Goal: Task Accomplishment & Management: Use online tool/utility

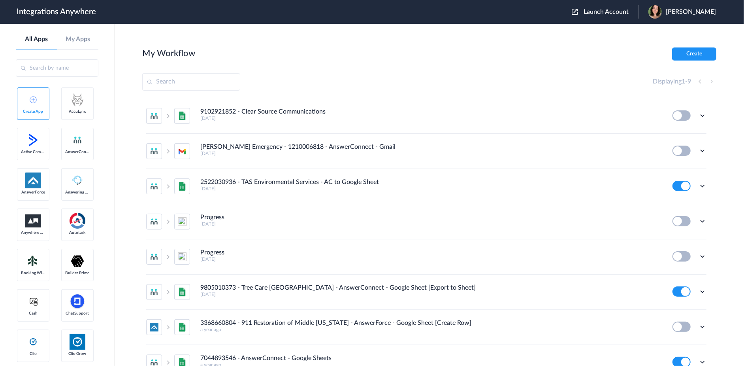
click at [601, 11] on span "Launch Account" at bounding box center [606, 12] width 45 height 6
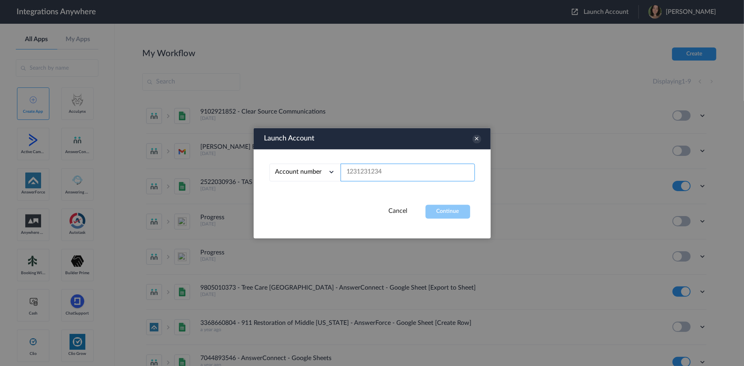
paste input "8666547508"
type input "8666547508"
click at [452, 210] on button "Continue" at bounding box center [448, 211] width 45 height 14
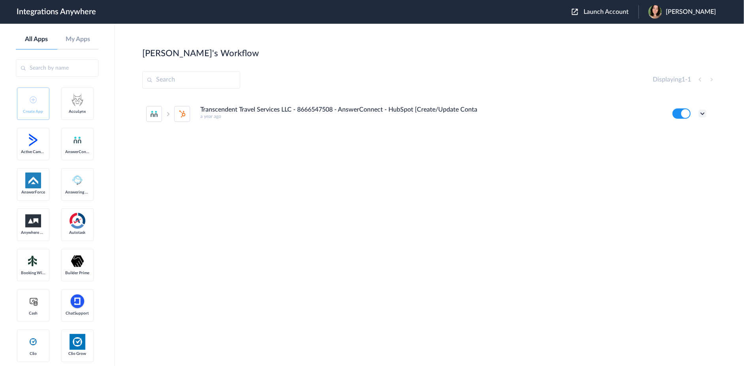
click at [701, 112] on icon at bounding box center [703, 113] width 8 height 8
click at [683, 128] on li "Edit" at bounding box center [680, 131] width 51 height 15
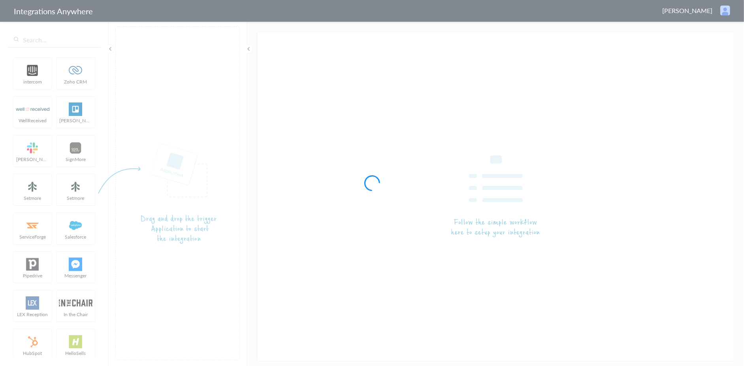
type input "Transcendent Travel Services LLC - 8666547508 - AnswerConnect - HubSpot [Create…"
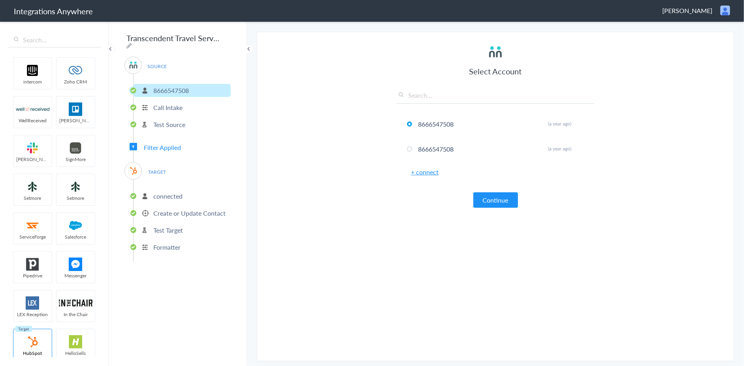
click at [341, 202] on section "Select Account 8666547508 Rename Delete (a year ago) 8666547508 Rename Delete (…" at bounding box center [495, 196] width 477 height 329
click at [170, 120] on p "Test Source" at bounding box center [169, 124] width 32 height 9
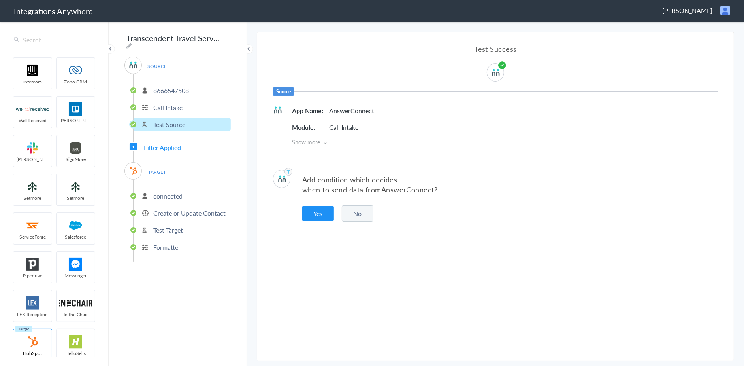
click at [171, 144] on span "Filter Applied" at bounding box center [162, 147] width 37 height 9
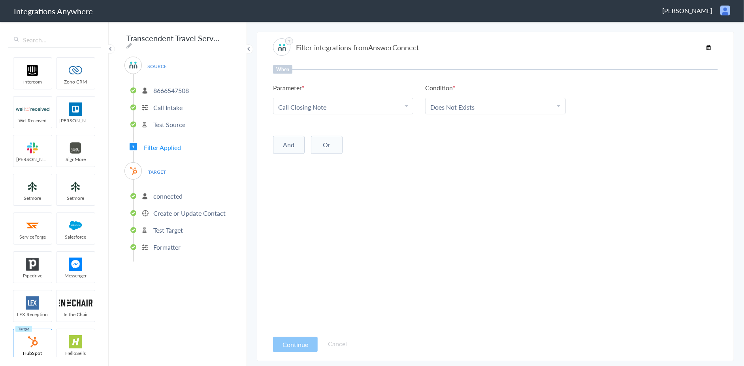
click at [166, 242] on p "Formatter" at bounding box center [166, 246] width 27 height 9
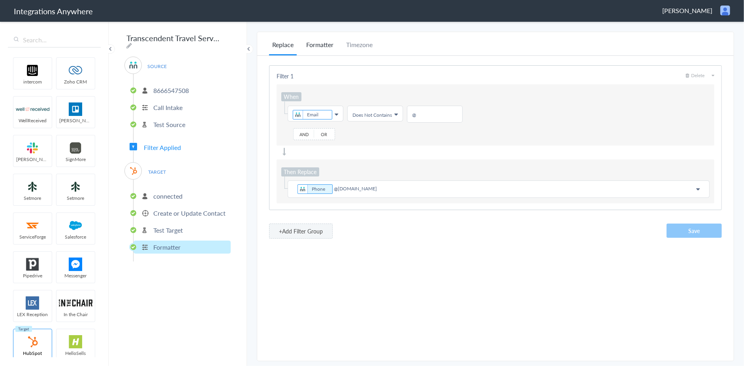
click at [311, 45] on li "Formatter" at bounding box center [320, 47] width 34 height 15
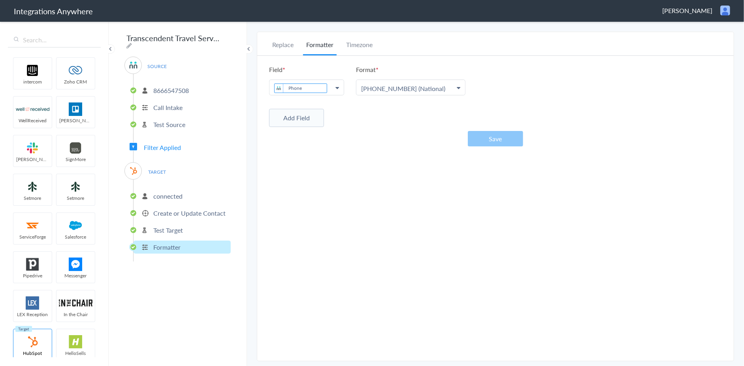
click at [460, 89] on icon at bounding box center [459, 88] width 4 height 6
click at [376, 237] on div "Replace Formatter Timezone Timezone America/New_York (Source) UTC America/New_Y…" at bounding box center [495, 196] width 477 height 313
click at [296, 121] on button "Add Field" at bounding box center [296, 118] width 55 height 18
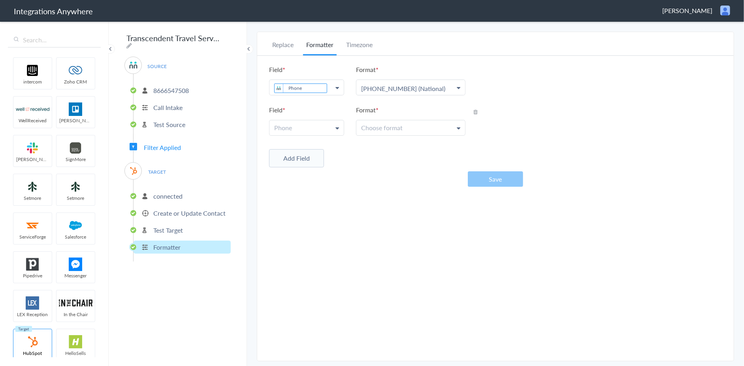
click at [296, 131] on link "Phone" at bounding box center [306, 127] width 74 height 15
click at [385, 178] on div "Field Phone Phone Phone Format Choose format 503-213-4639 (National) (503) 213-…" at bounding box center [495, 126] width 477 height 140
click at [475, 110] on icon at bounding box center [475, 112] width 4 height 6
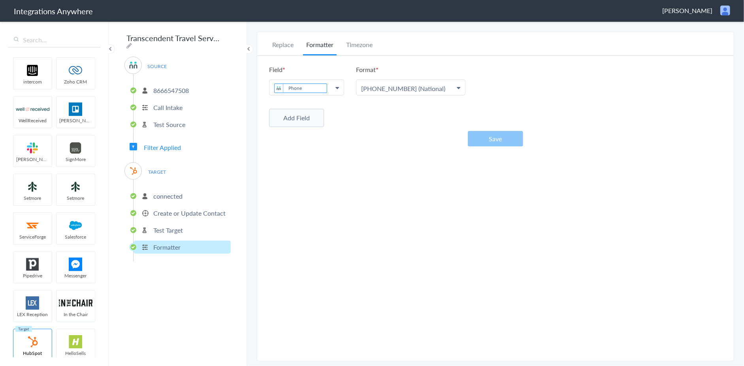
click at [326, 171] on div "Replace Formatter Timezone Timezone America/New_York (Source) UTC America/New_Y…" at bounding box center [495, 196] width 477 height 313
click at [490, 138] on button "Save" at bounding box center [495, 138] width 55 height 15
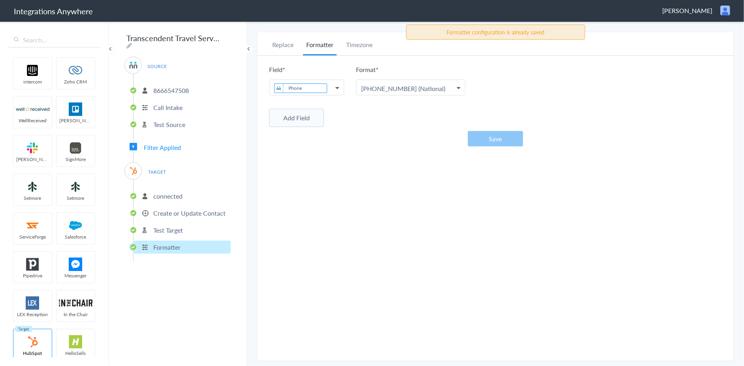
click at [176, 191] on p "connected" at bounding box center [167, 195] width 29 height 9
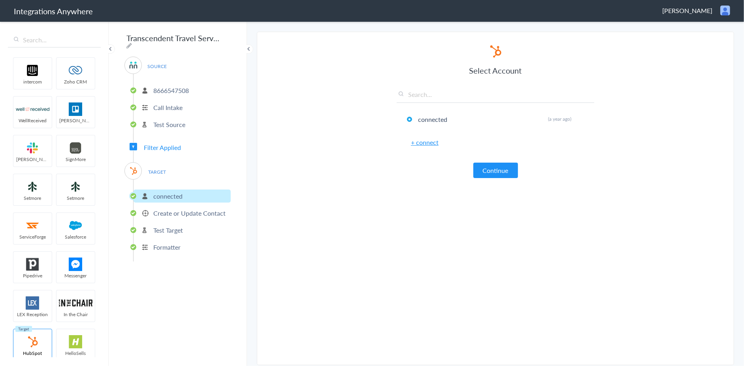
click at [176, 208] on p "Create or Update Contact" at bounding box center [189, 212] width 72 height 9
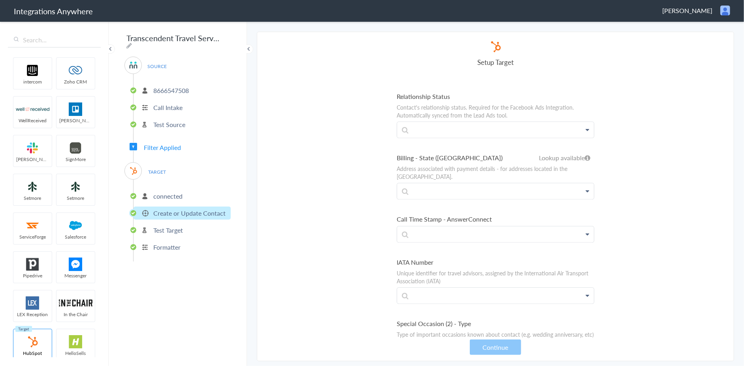
scroll to position [3714, 0]
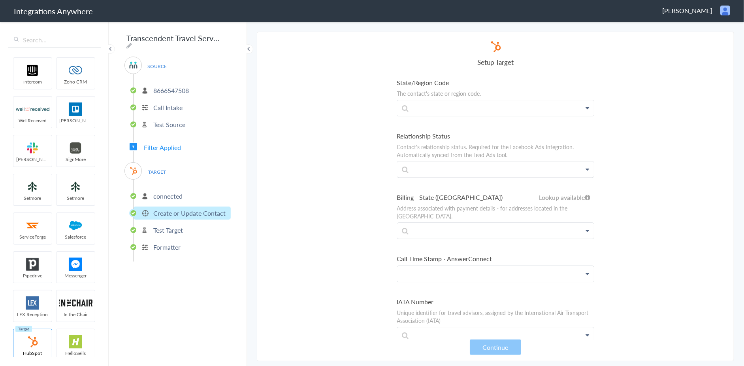
click at [512, 266] on p at bounding box center [495, 273] width 197 height 15
click at [454, 294] on link "Call Start Time" at bounding box center [495, 302] width 197 height 17
click at [511, 254] on ul "Email A contact's email address Email First Name Last Name Email Phone Tour Nam…" at bounding box center [496, 246] width 198 height 7765
click at [173, 246] on p "Formatter" at bounding box center [166, 246] width 27 height 9
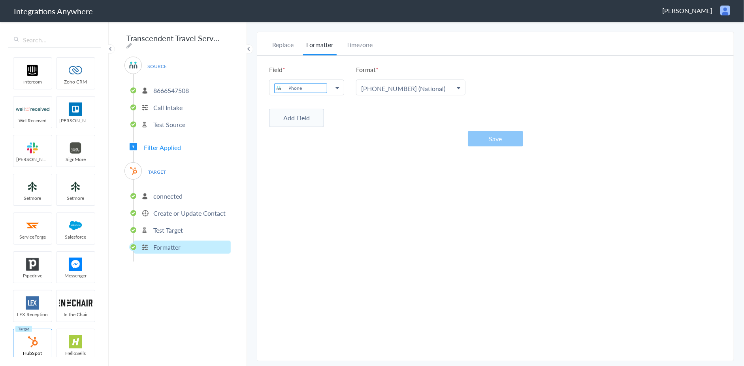
click at [306, 117] on button "Add Field" at bounding box center [296, 118] width 55 height 18
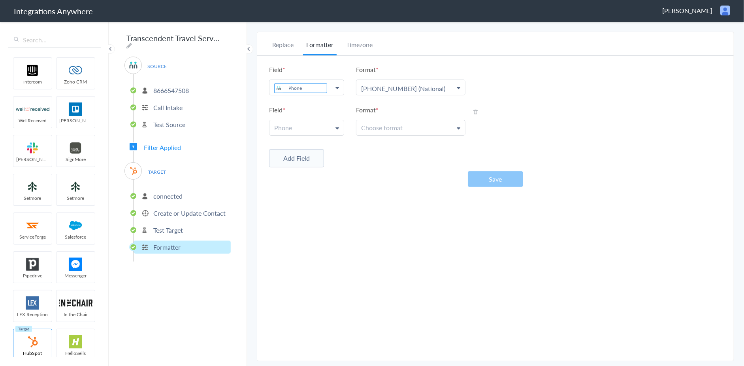
click at [307, 129] on link "Phone" at bounding box center [306, 127] width 74 height 15
click at [311, 147] on input "text" at bounding box center [305, 146] width 73 height 17
type input "c"
click at [427, 167] on div "Field Phone Phone Phone Format Choose format 503-213-4639 (National) (503) 213-…" at bounding box center [495, 126] width 477 height 140
click at [476, 113] on icon at bounding box center [475, 112] width 4 height 6
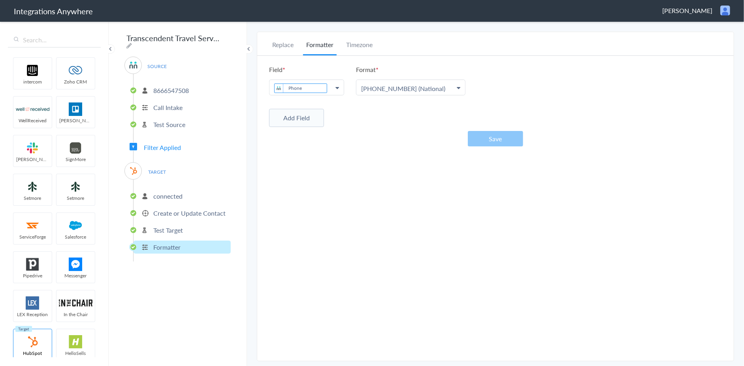
click at [173, 227] on p "Test Target" at bounding box center [168, 229] width 30 height 9
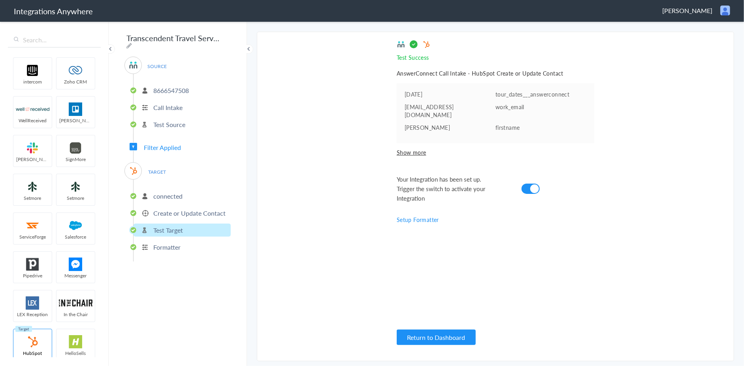
click at [179, 210] on p "Create or Update Contact" at bounding box center [189, 212] width 72 height 9
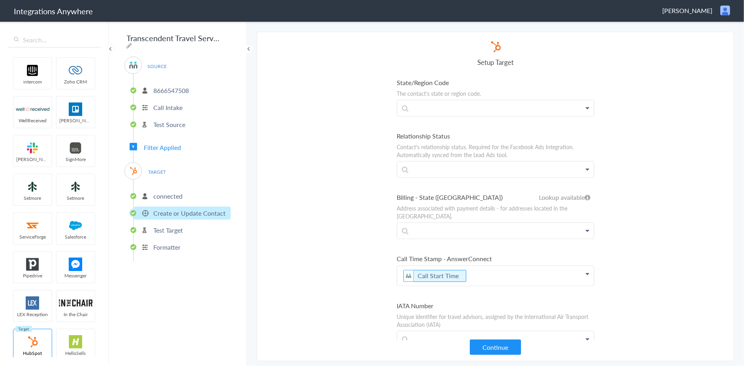
click at [507, 250] on ul "Email A contact's email address Email First Name Last Name Email Phone Tour Nam…" at bounding box center [496, 246] width 198 height 7765
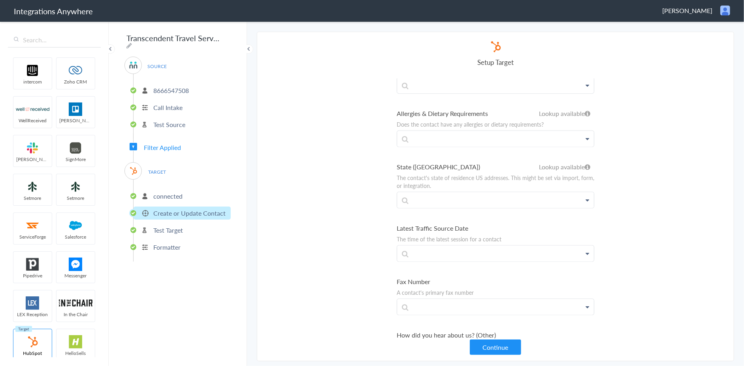
scroll to position [7435, 0]
click at [497, 341] on button "Continue" at bounding box center [495, 346] width 51 height 15
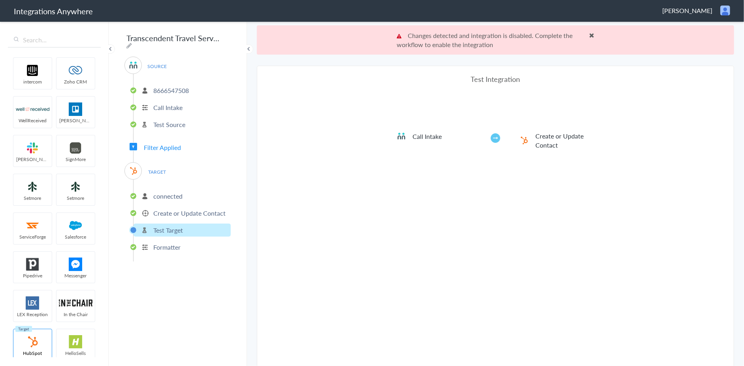
click at [157, 243] on p "Formatter" at bounding box center [166, 246] width 27 height 9
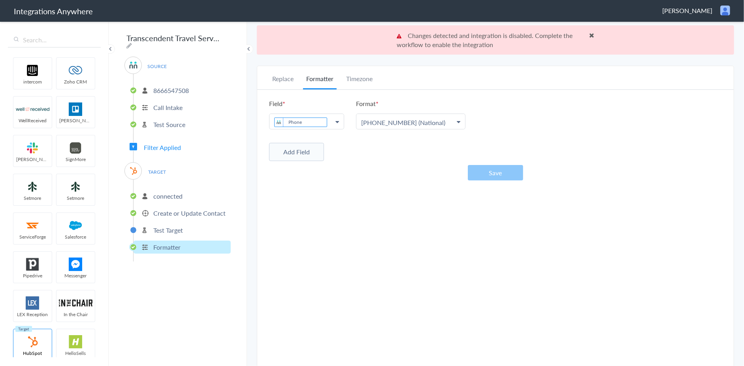
click at [301, 149] on button "Add Field" at bounding box center [296, 152] width 55 height 18
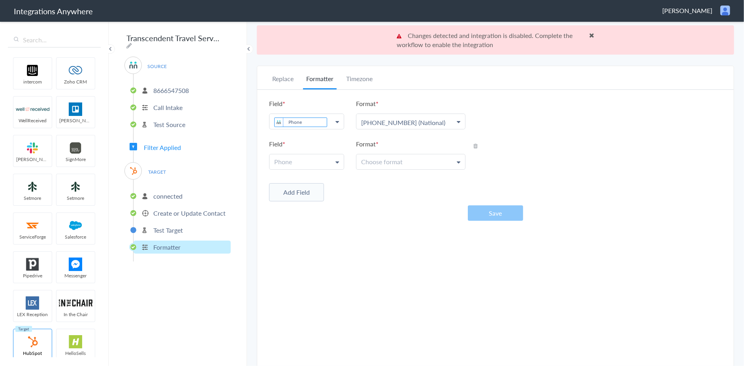
click at [317, 160] on link "Phone" at bounding box center [306, 161] width 74 height 15
click at [408, 206] on div "Field Phone Phone Phone Format Choose format 503-213-4639 (National) (503) 213-…" at bounding box center [495, 160] width 477 height 140
click at [475, 144] on icon at bounding box center [475, 146] width 4 height 6
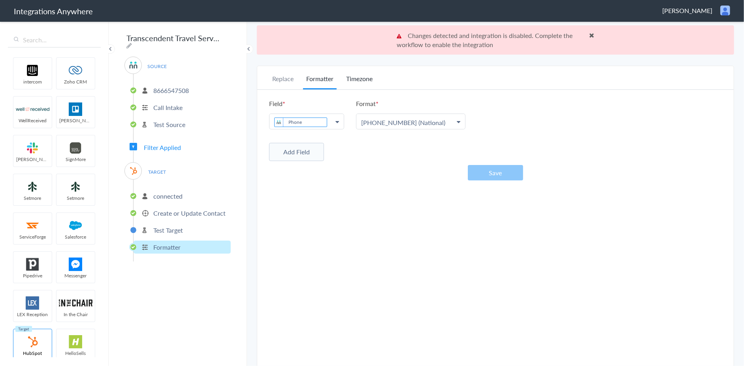
click at [359, 76] on li "Timezone" at bounding box center [359, 81] width 33 height 15
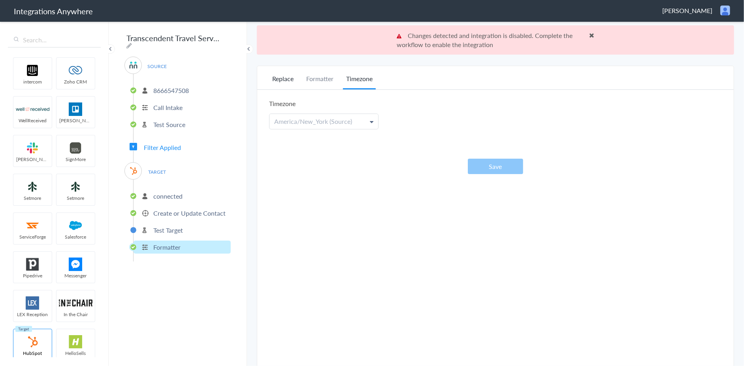
click at [287, 77] on li "Replace" at bounding box center [283, 81] width 28 height 15
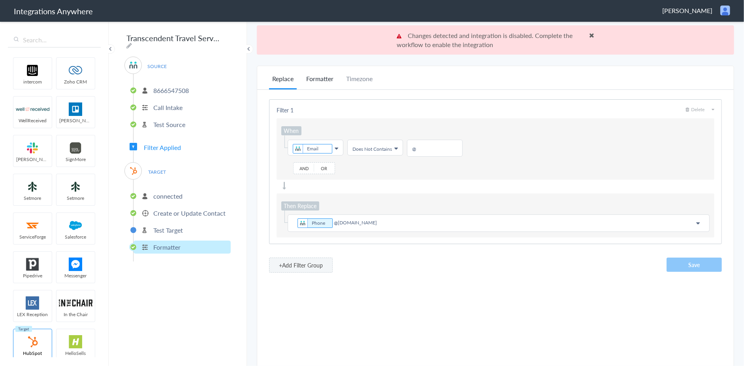
click at [316, 78] on li "Formatter" at bounding box center [320, 81] width 34 height 15
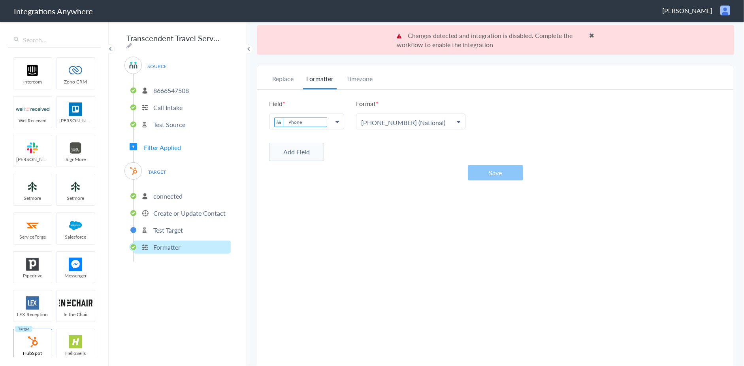
click at [589, 36] on span at bounding box center [591, 35] width 5 height 6
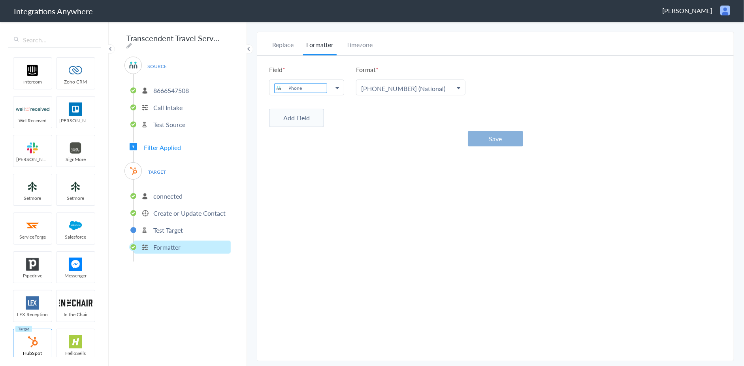
click at [494, 136] on button "Save" at bounding box center [495, 138] width 55 height 15
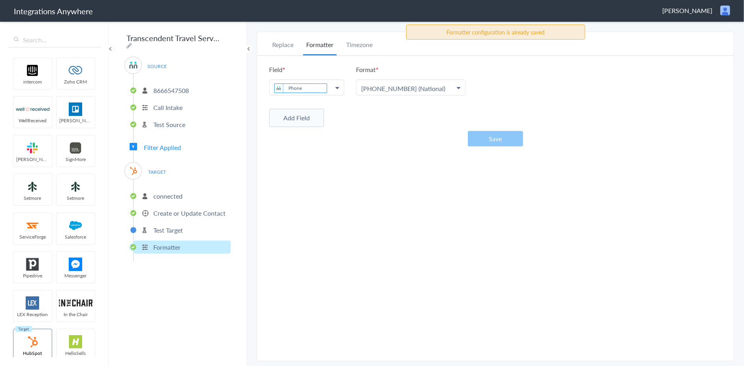
click at [343, 162] on div "Replace Formatter Timezone Timezone America/New_York (Source) UTC America/New_Y…" at bounding box center [495, 196] width 477 height 313
click at [164, 228] on p "Test Target" at bounding box center [168, 229] width 30 height 9
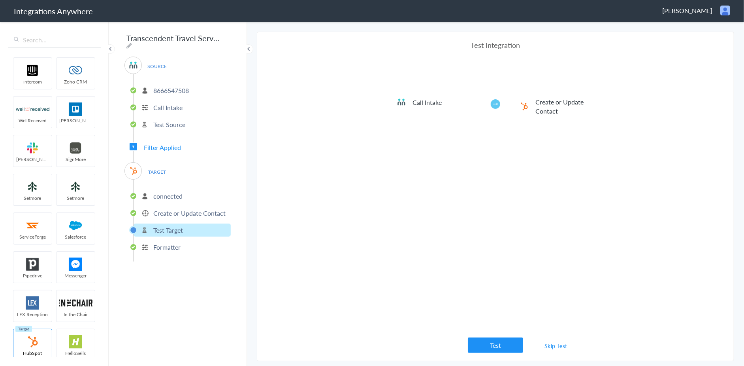
click at [556, 346] on link "Skip Test" at bounding box center [556, 345] width 42 height 14
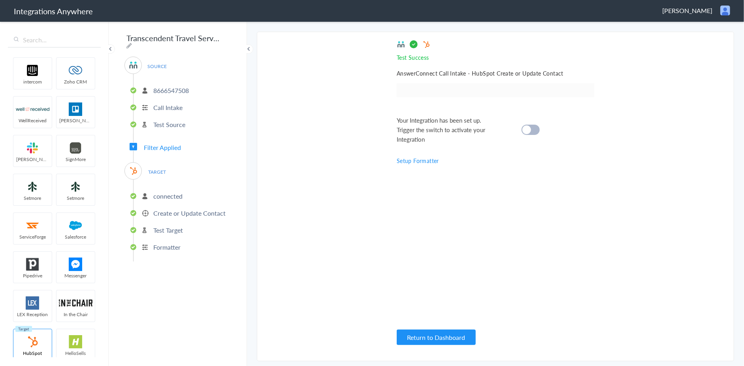
click at [528, 129] on cite at bounding box center [526, 129] width 9 height 9
click at [163, 243] on p "Formatter" at bounding box center [166, 246] width 27 height 9
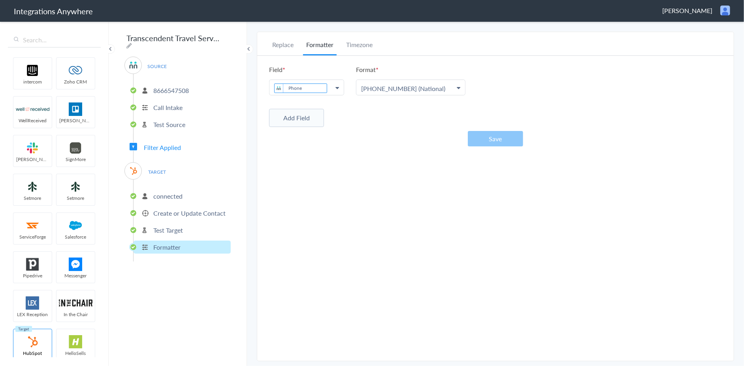
click at [298, 118] on button "Add Field" at bounding box center [296, 118] width 55 height 18
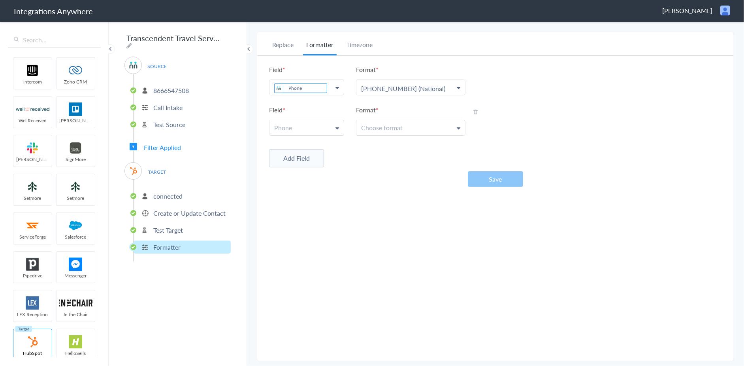
click at [309, 126] on link "Phone" at bounding box center [306, 127] width 74 height 15
drag, startPoint x: 377, startPoint y: 177, endPoint x: 381, endPoint y: 173, distance: 5.9
click at [377, 177] on div "Field Phone Phone Phone Format Choose format 503-213-4639 (National) (503) 213-…" at bounding box center [495, 126] width 477 height 140
click at [474, 109] on icon at bounding box center [475, 112] width 4 height 6
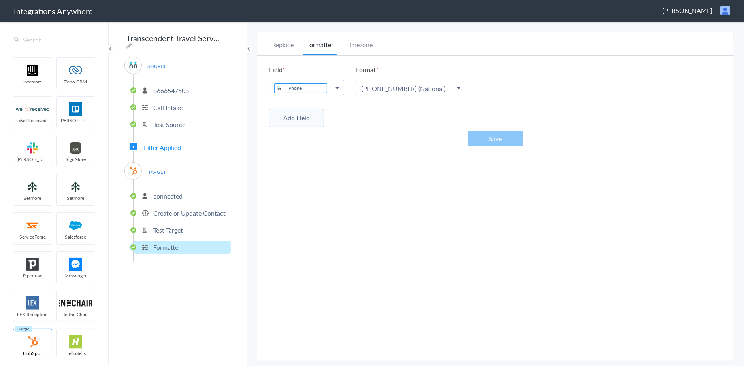
click at [321, 212] on div "Replace Formatter Timezone Timezone America/New_York (Source) UTC America/New_Y…" at bounding box center [495, 196] width 477 height 313
click at [171, 143] on span "Filter Applied" at bounding box center [162, 147] width 37 height 9
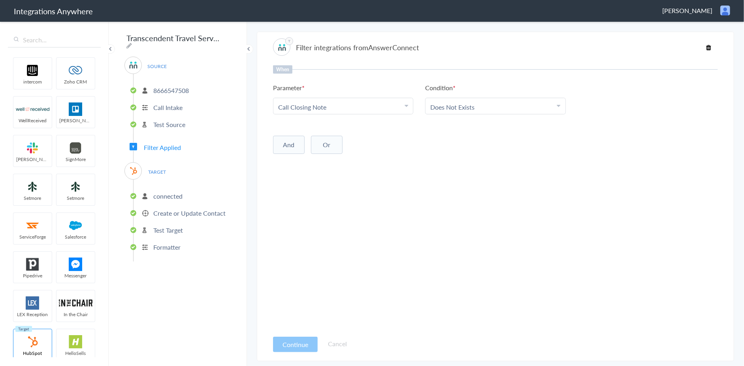
click at [164, 193] on p "connected" at bounding box center [167, 195] width 29 height 9
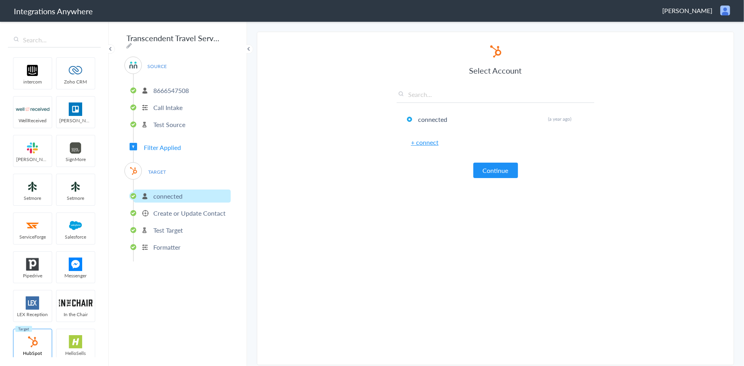
click at [167, 210] on p "Create or Update Contact" at bounding box center [189, 212] width 72 height 9
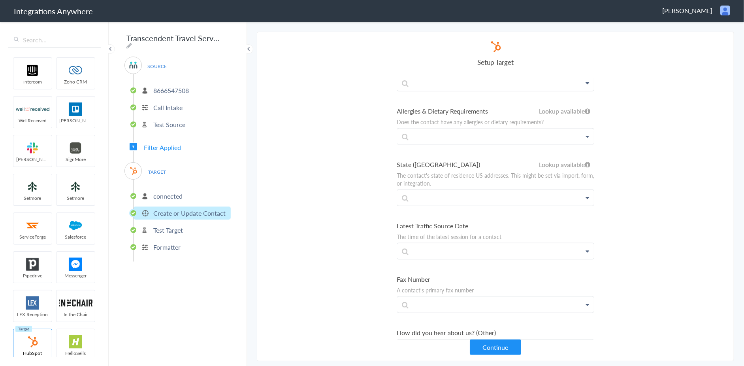
click at [169, 225] on p "Test Target" at bounding box center [168, 229] width 30 height 9
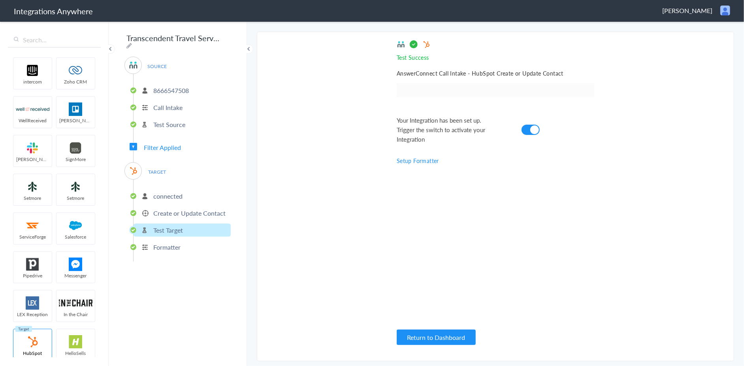
click at [171, 242] on p "Formatter" at bounding box center [166, 246] width 27 height 9
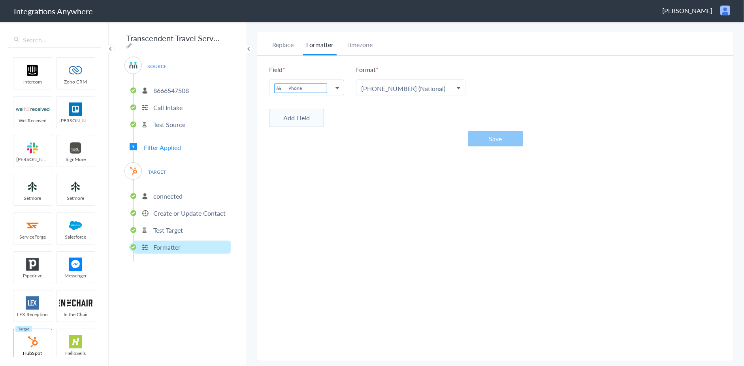
click at [185, 210] on p "Create or Update Contact" at bounding box center [189, 212] width 72 height 9
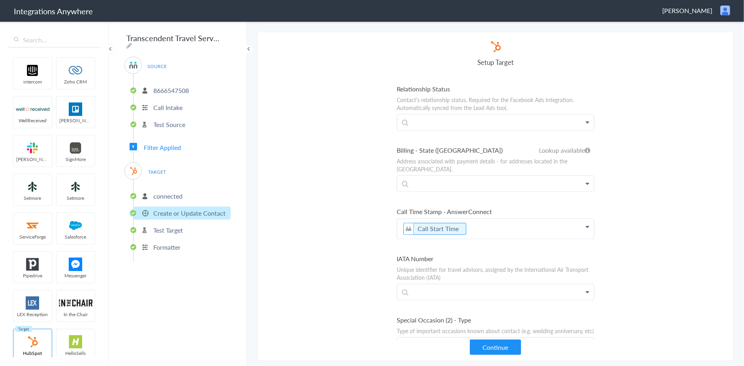
scroll to position [3760, 0]
click at [161, 242] on p "Formatter" at bounding box center [166, 246] width 27 height 9
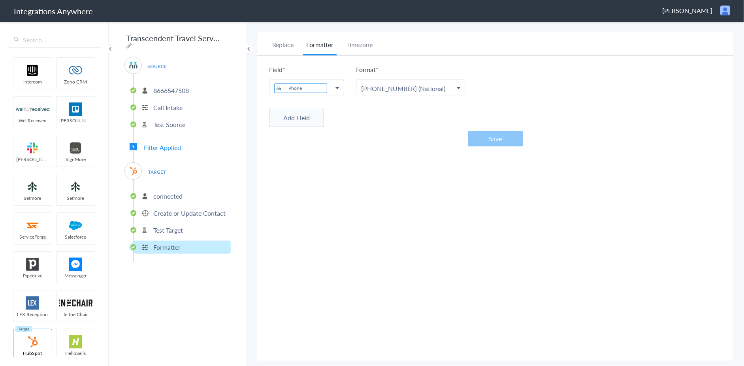
click at [296, 115] on button "Add Field" at bounding box center [296, 118] width 55 height 18
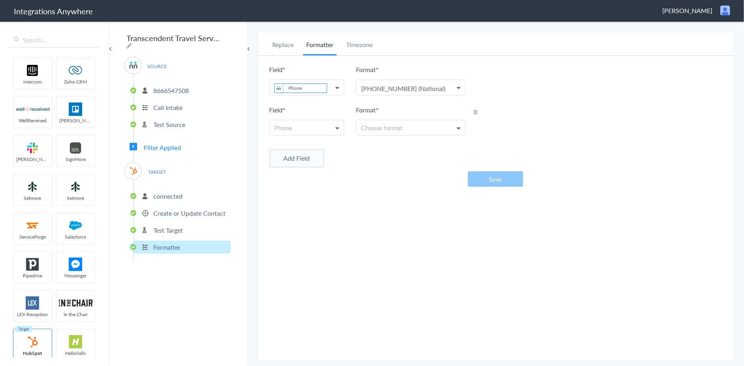
click at [296, 127] on link "Phone" at bounding box center [306, 127] width 74 height 15
click at [364, 155] on div "Add Field" at bounding box center [495, 157] width 453 height 20
click at [384, 129] on span "Choose format" at bounding box center [381, 127] width 41 height 9
click at [474, 113] on icon at bounding box center [475, 112] width 4 height 6
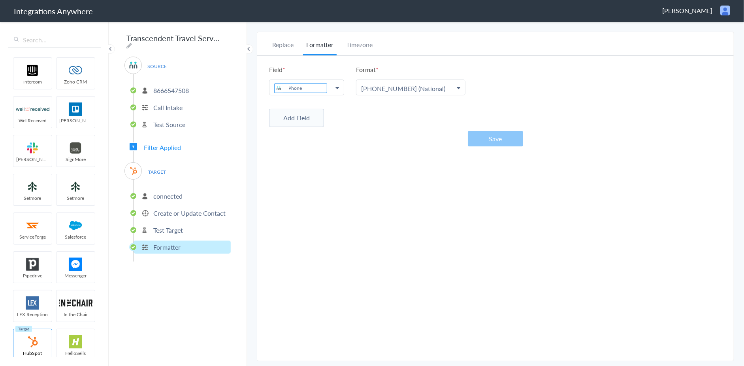
click at [322, 204] on div "Replace Formatter Timezone Timezone America/New_York (Source) UTC America/New_Y…" at bounding box center [495, 196] width 477 height 313
click at [361, 45] on li "Timezone" at bounding box center [359, 47] width 33 height 15
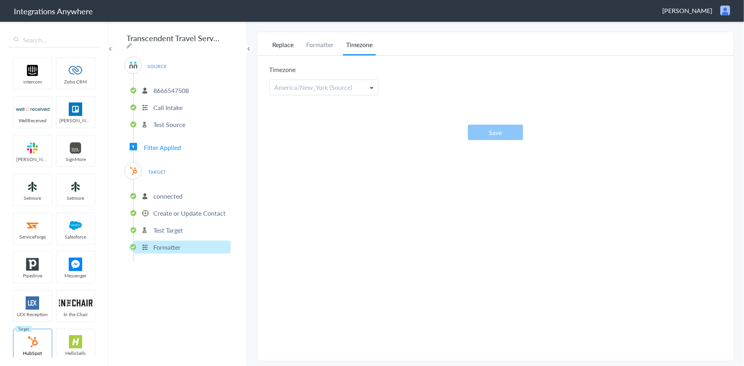
click at [288, 43] on li "Replace" at bounding box center [283, 47] width 28 height 15
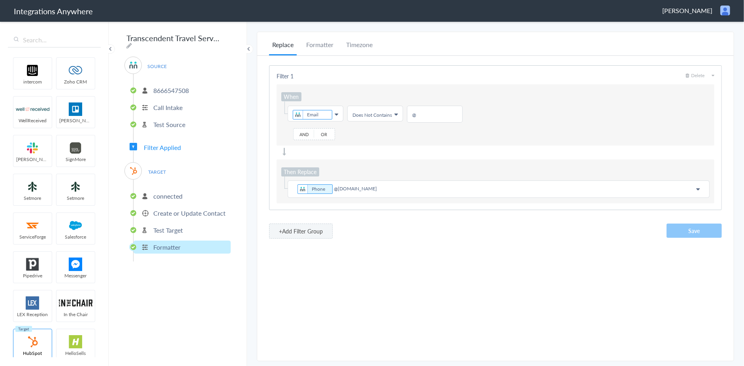
click at [164, 228] on p "Test Target" at bounding box center [168, 229] width 30 height 9
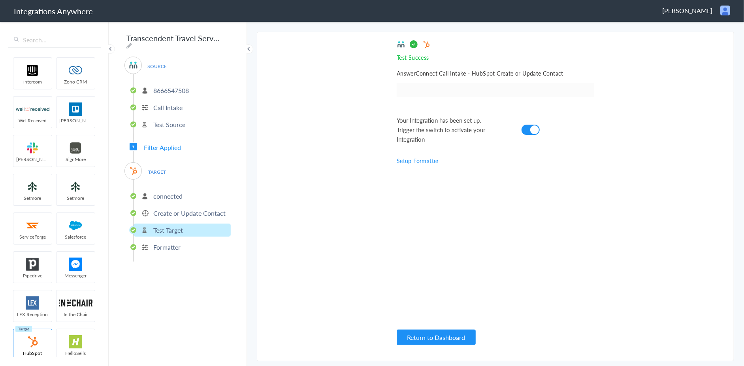
click at [434, 162] on link "Setup Formatter" at bounding box center [418, 160] width 42 height 8
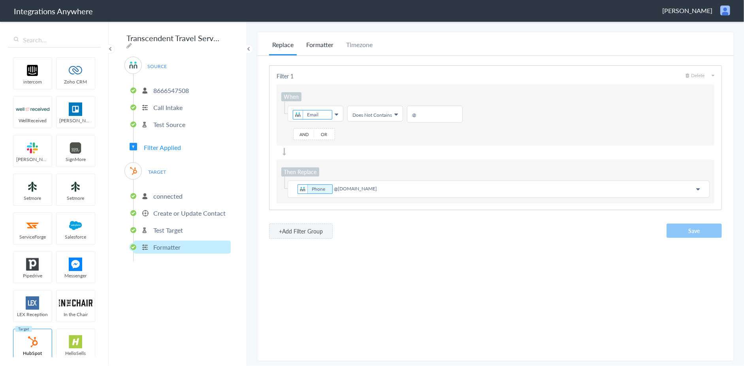
click at [322, 45] on li "Formatter" at bounding box center [320, 47] width 34 height 15
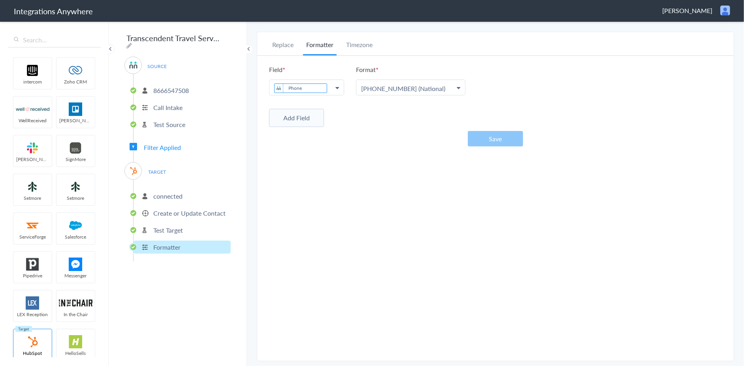
click at [415, 202] on div "Replace Formatter Timezone Timezone America/New_York (Source) UTC America/New_Y…" at bounding box center [495, 196] width 477 height 313
click at [178, 192] on p "connected" at bounding box center [167, 195] width 29 height 9
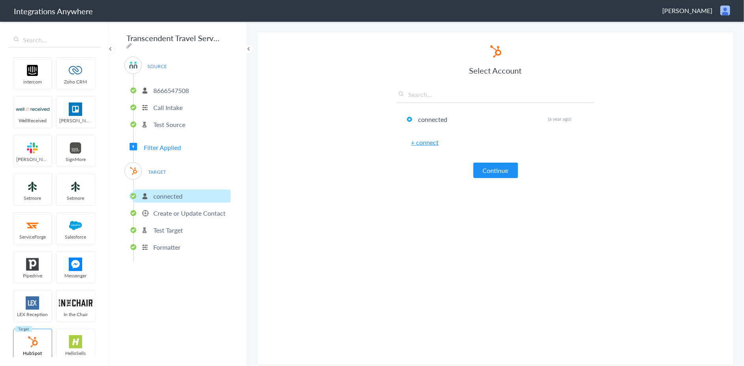
click at [162, 169] on span "TARGET" at bounding box center [157, 171] width 30 height 11
click at [163, 143] on span "Filter Applied" at bounding box center [162, 147] width 37 height 9
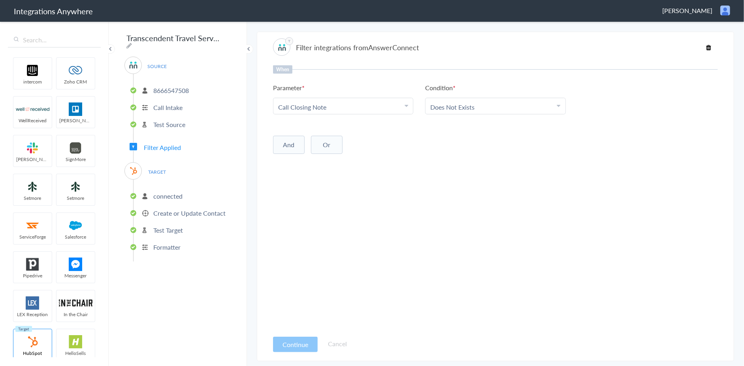
click at [172, 87] on p "8666547508" at bounding box center [171, 90] width 36 height 9
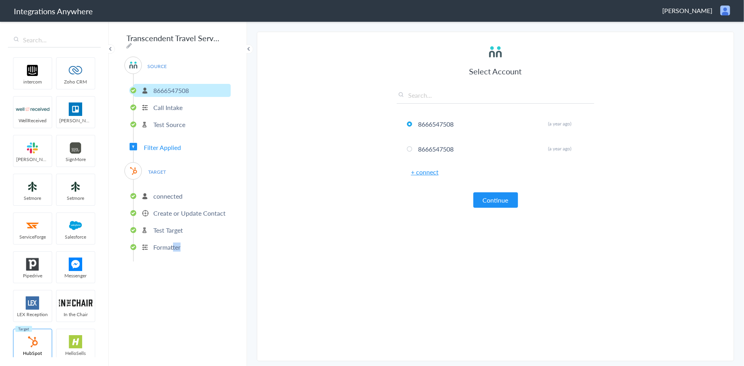
click at [173, 247] on li "Formatter" at bounding box center [182, 246] width 97 height 13
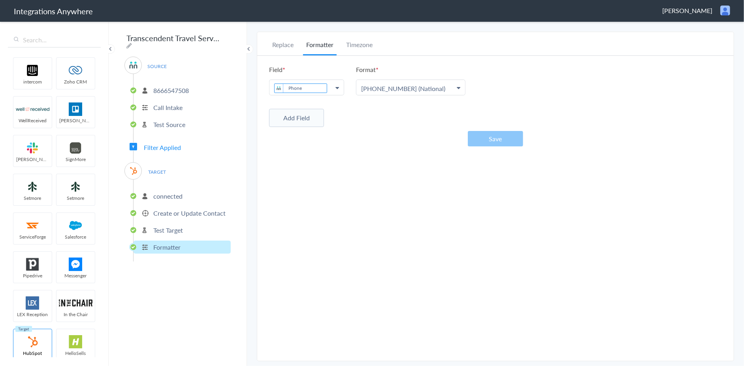
click at [313, 248] on div "Replace Formatter Timezone Timezone America/New_York (Source) UTC America/New_Y…" at bounding box center [495, 196] width 477 height 313
click at [300, 115] on button "Add Field" at bounding box center [296, 118] width 55 height 18
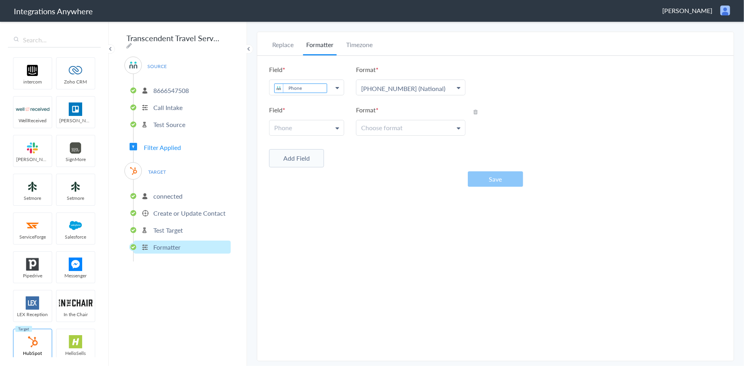
click at [299, 127] on link "Phone" at bounding box center [306, 127] width 74 height 15
click at [384, 173] on div "Field Phone Phone Phone Format Choose format 503-213-4639 (National) (503) 213-…" at bounding box center [495, 126] width 477 height 140
drag, startPoint x: 472, startPoint y: 110, endPoint x: 476, endPoint y: 111, distance: 4.0
click at [473, 110] on ul "Field Phone Phone Format Choose format (503) 213-4639 (National) +1(503) 213-46…" at bounding box center [495, 120] width 453 height 30
click at [476, 111] on icon at bounding box center [475, 112] width 4 height 6
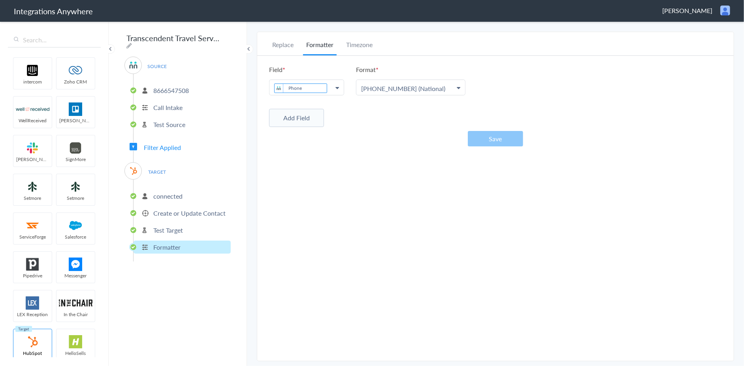
drag, startPoint x: 329, startPoint y: 196, endPoint x: 324, endPoint y: 209, distance: 13.6
click at [329, 197] on div "Replace Formatter Timezone Timezone America/New_York (Source) UTC America/New_Y…" at bounding box center [495, 196] width 477 height 313
click at [177, 209] on p "Create or Update Contact" at bounding box center [189, 212] width 72 height 9
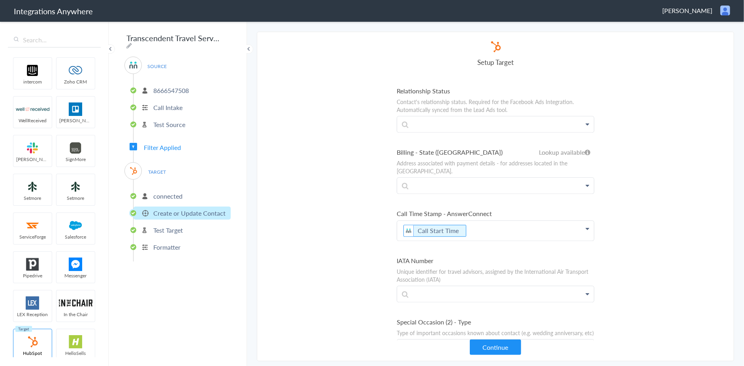
click at [479, 220] on p "Call Start Time" at bounding box center [495, 230] width 197 height 20
drag, startPoint x: 479, startPoint y: 186, endPoint x: 349, endPoint y: 189, distance: 129.7
click at [349, 189] on section "Select Account 8666547508 Rename Delete (a year ago) 8666547508 Rename Delete (…" at bounding box center [495, 196] width 477 height 329
click at [476, 209] on label "Call Time Stamp - AnswerConnect" at bounding box center [496, 213] width 198 height 9
